Goal: Task Accomplishment & Management: Complete application form

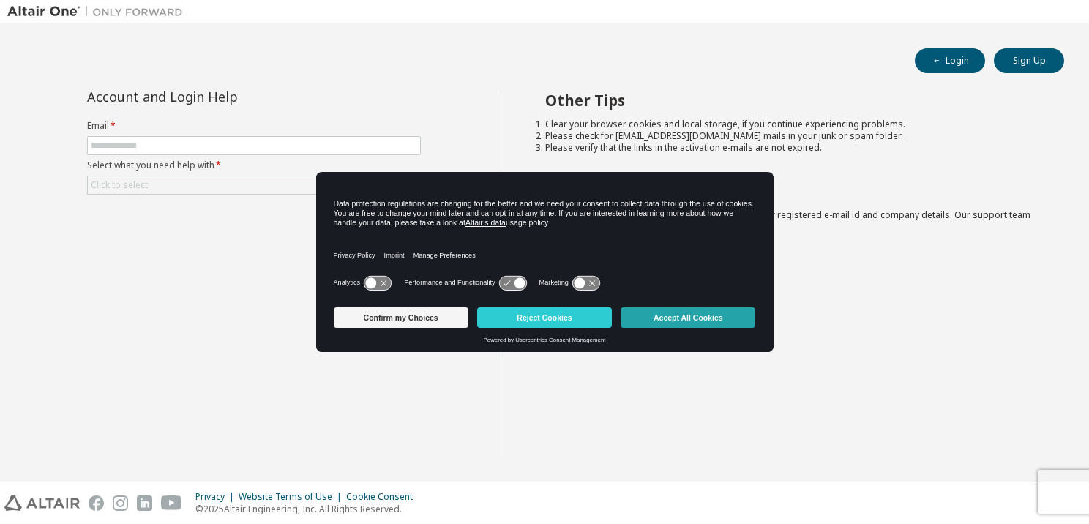
click at [675, 315] on button "Accept All Cookies" at bounding box center [687, 317] width 135 height 20
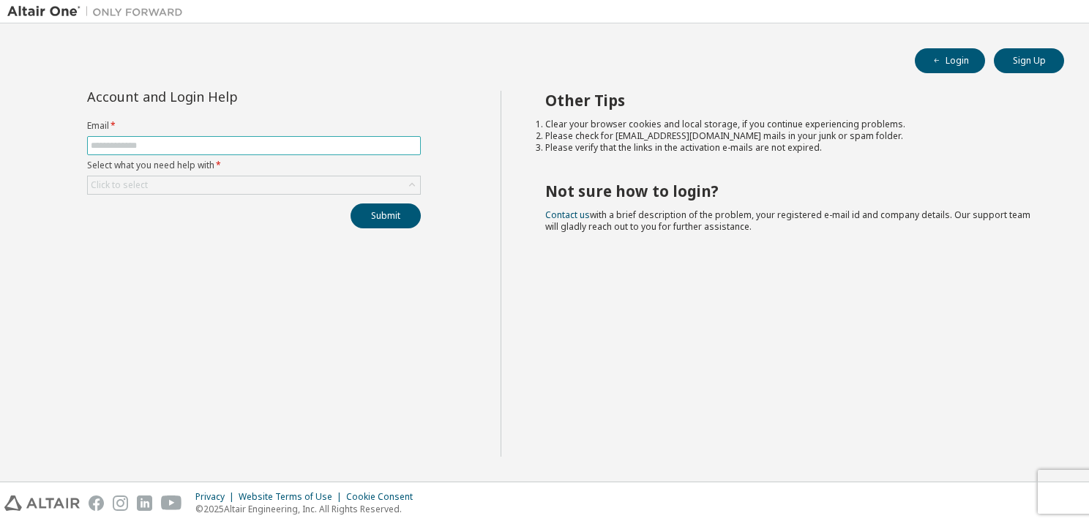
click at [261, 144] on input "text" at bounding box center [254, 146] width 326 height 12
type input "**********"
click at [217, 188] on div "Click to select" at bounding box center [254, 185] width 332 height 18
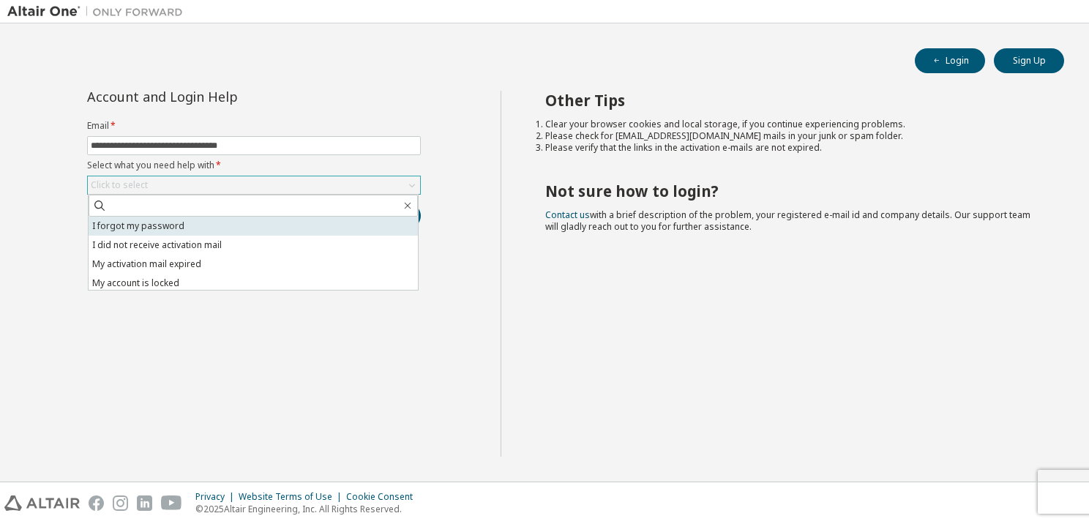
click at [185, 226] on li "I forgot my password" at bounding box center [253, 226] width 329 height 19
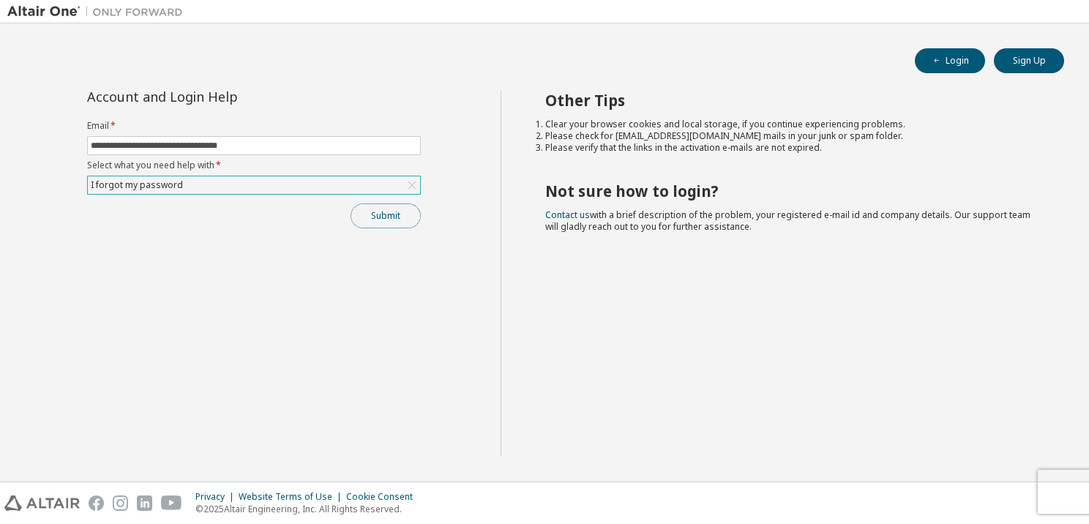
click at [383, 215] on button "Submit" at bounding box center [385, 215] width 70 height 25
click at [386, 221] on button "Submit" at bounding box center [385, 215] width 70 height 25
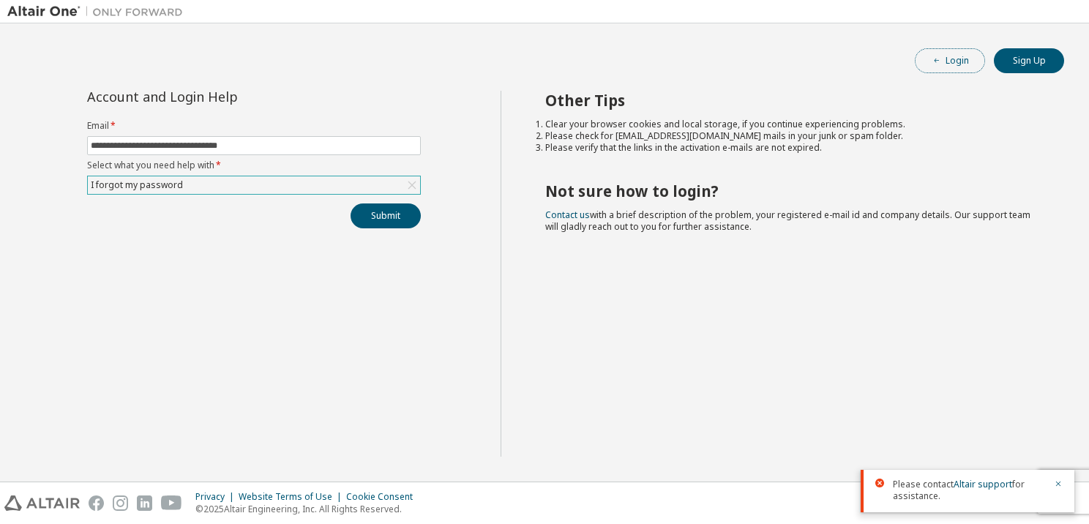
click at [940, 56] on span "button" at bounding box center [937, 61] width 12 height 12
